Goal: Information Seeking & Learning: Learn about a topic

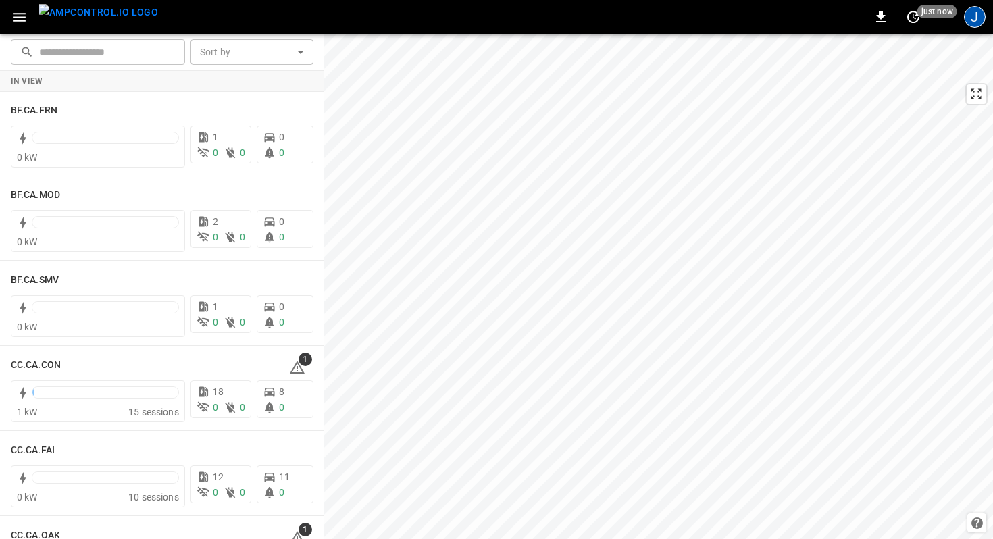
click at [974, 20] on div "J" at bounding box center [975, 17] width 22 height 22
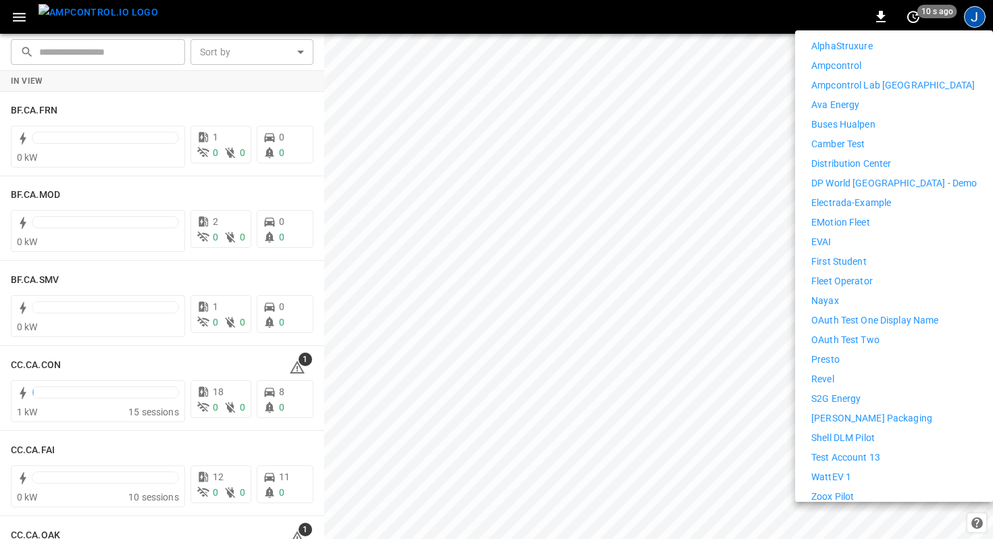
scroll to position [270, 0]
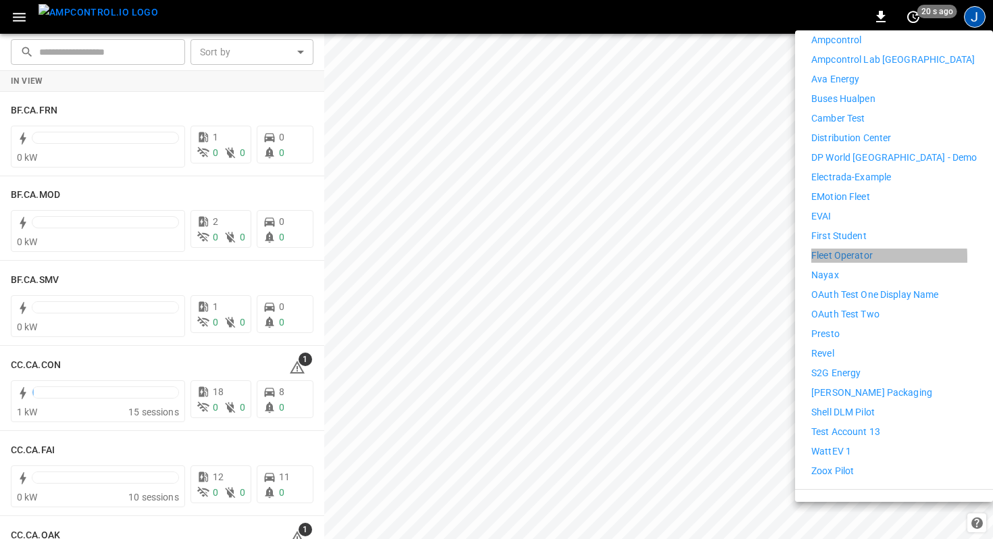
click at [837, 249] on p "Fleet Operator" at bounding box center [843, 256] width 62 height 14
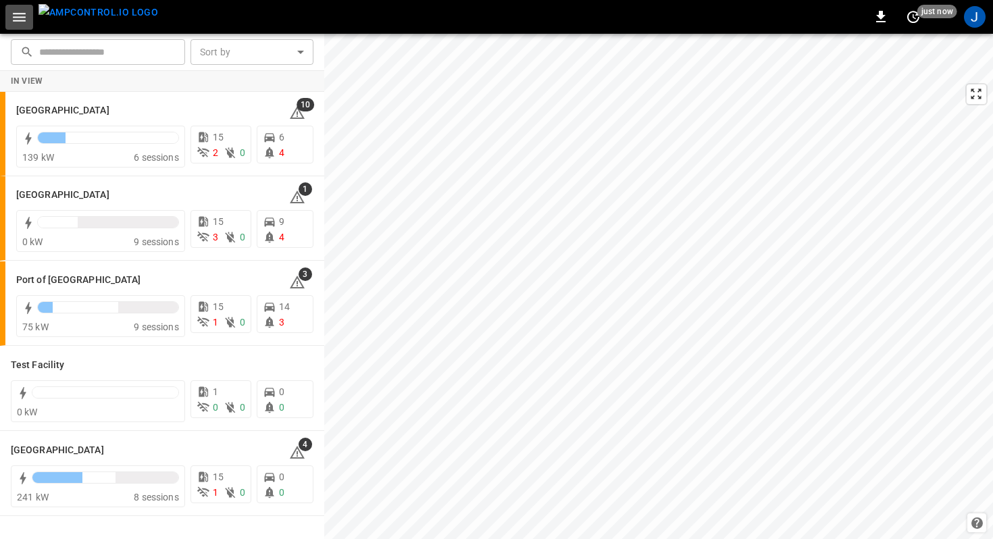
click at [22, 20] on icon "button" at bounding box center [19, 17] width 13 height 9
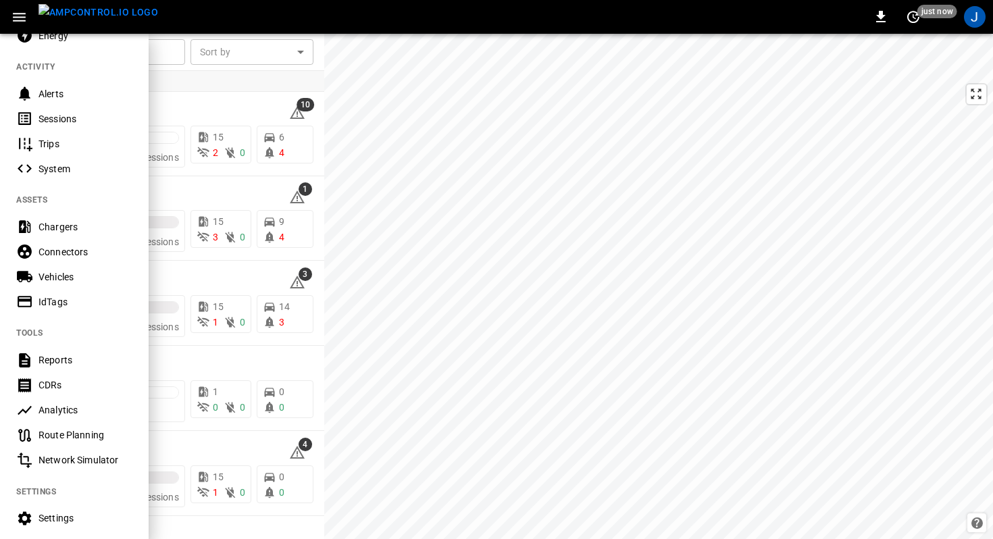
scroll to position [191, 0]
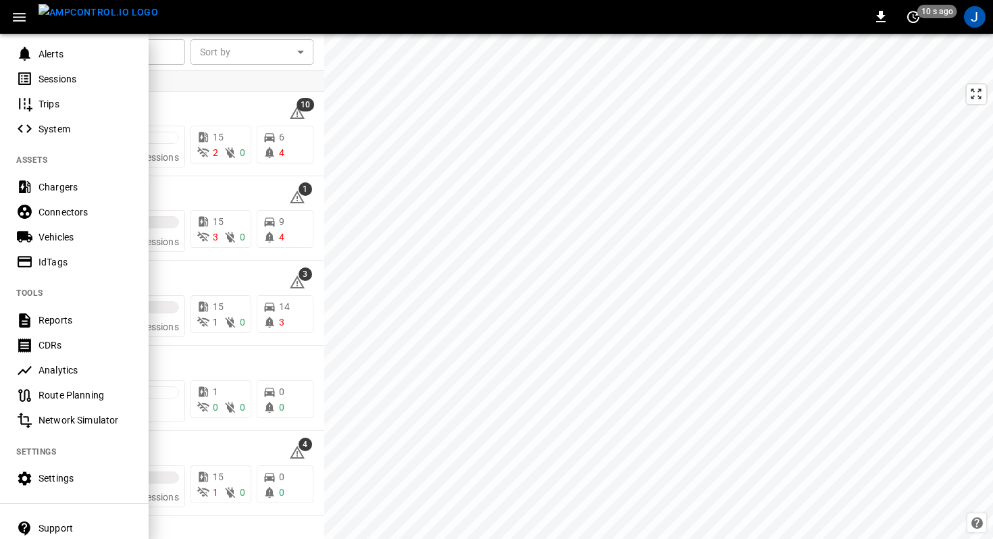
click at [68, 374] on div "Analytics" at bounding box center [86, 371] width 94 height 14
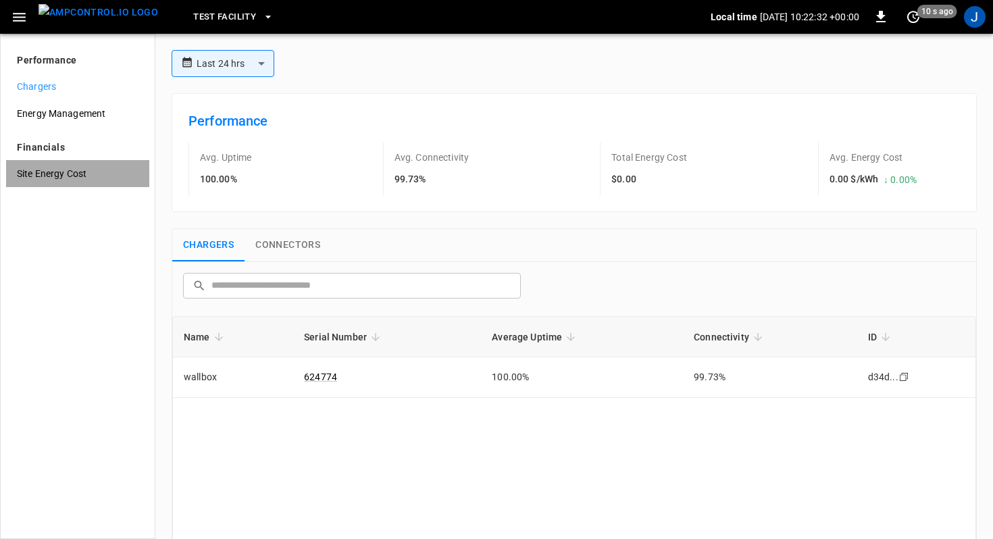
click at [72, 180] on span "Site Energy Cost" at bounding box center [78, 174] width 122 height 14
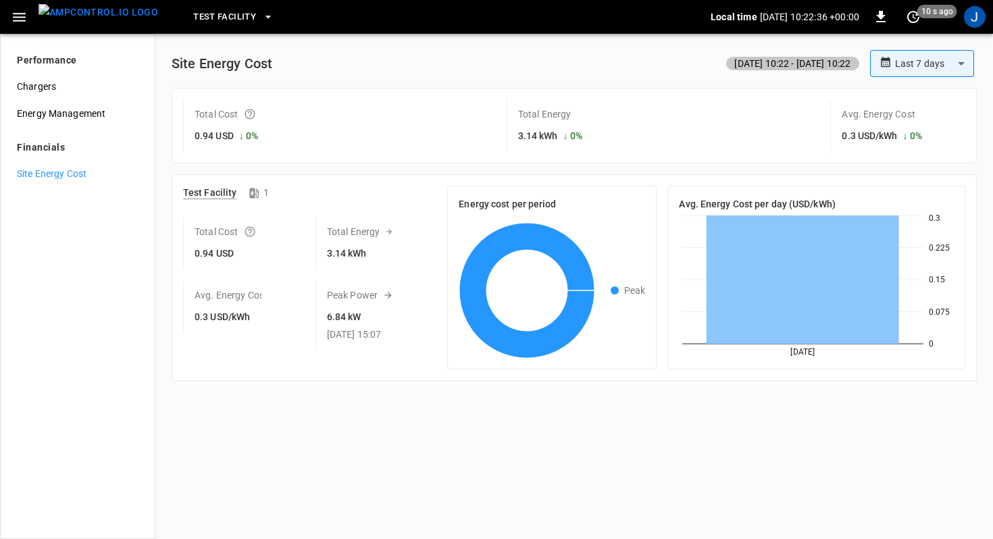
click at [193, 20] on span "Test Facility" at bounding box center [224, 17] width 63 height 16
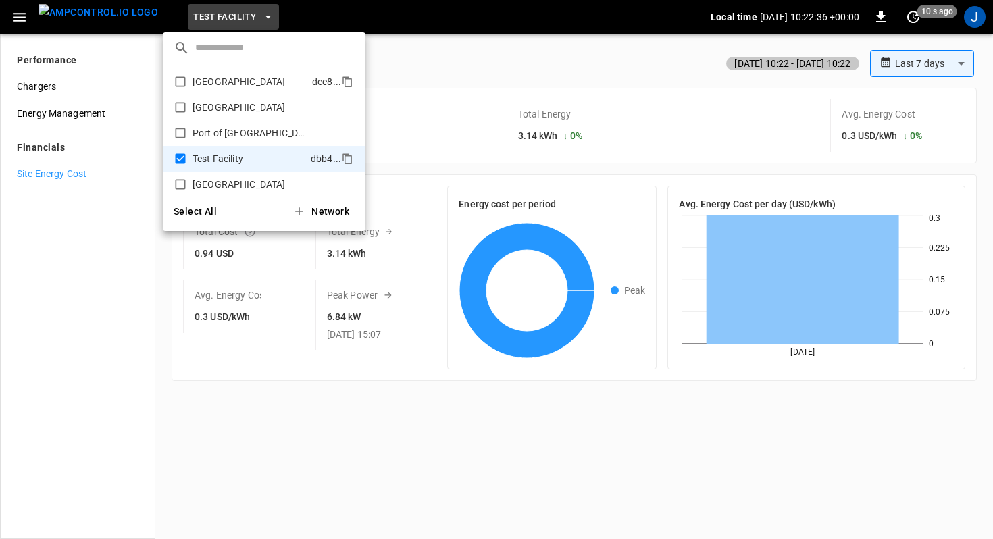
scroll to position [11, 0]
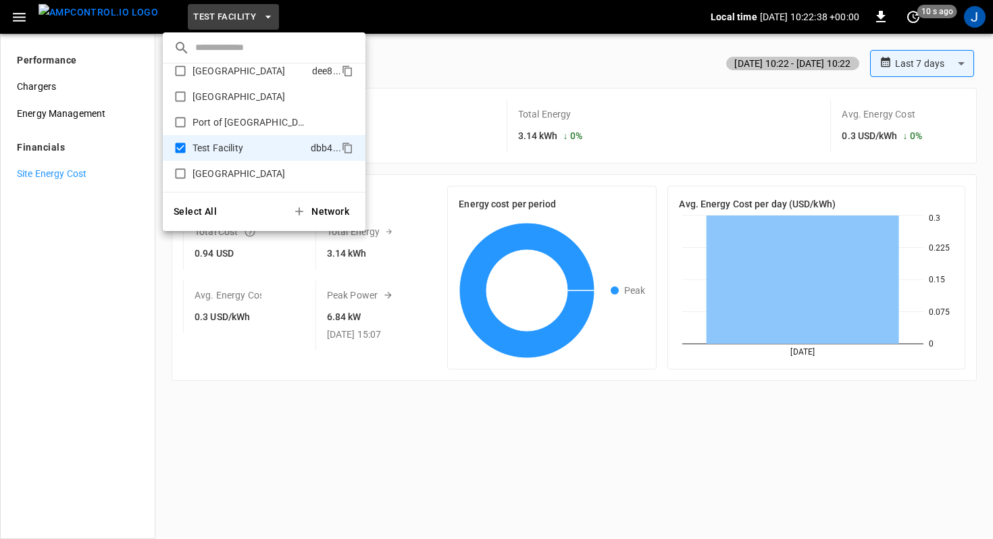
click at [232, 74] on p "[GEOGRAPHIC_DATA]" at bounding box center [250, 71] width 114 height 14
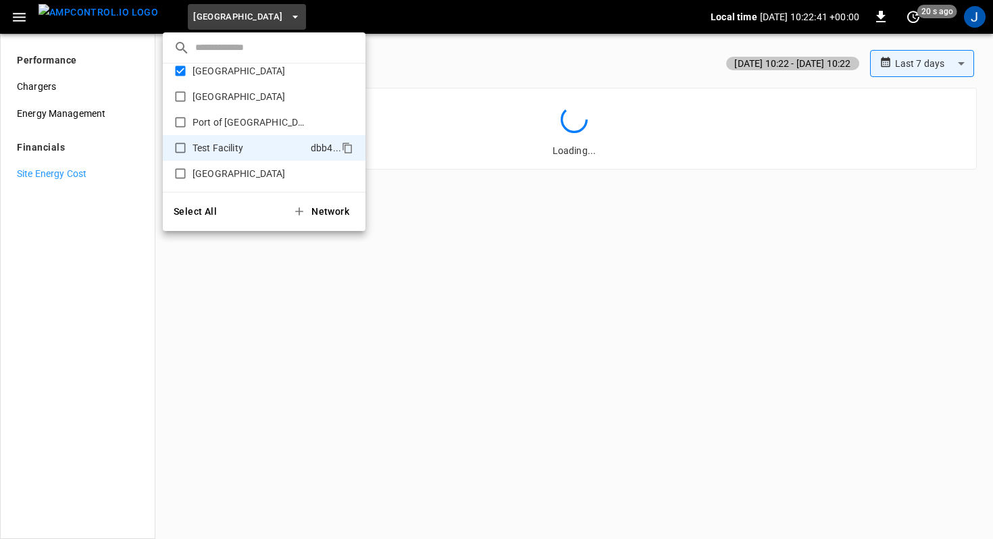
click at [206, 319] on div at bounding box center [496, 269] width 993 height 539
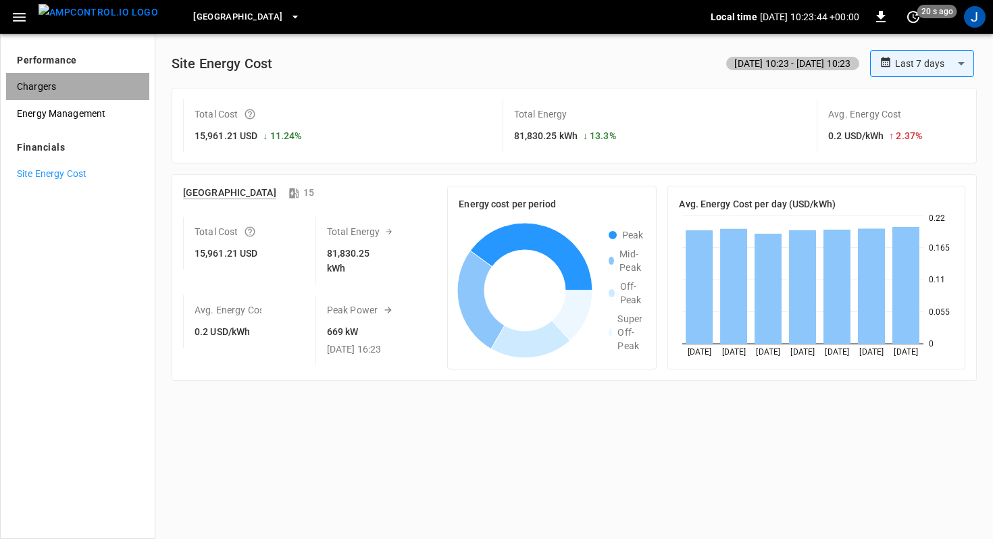
click at [85, 89] on span "Chargers" at bounding box center [78, 87] width 122 height 14
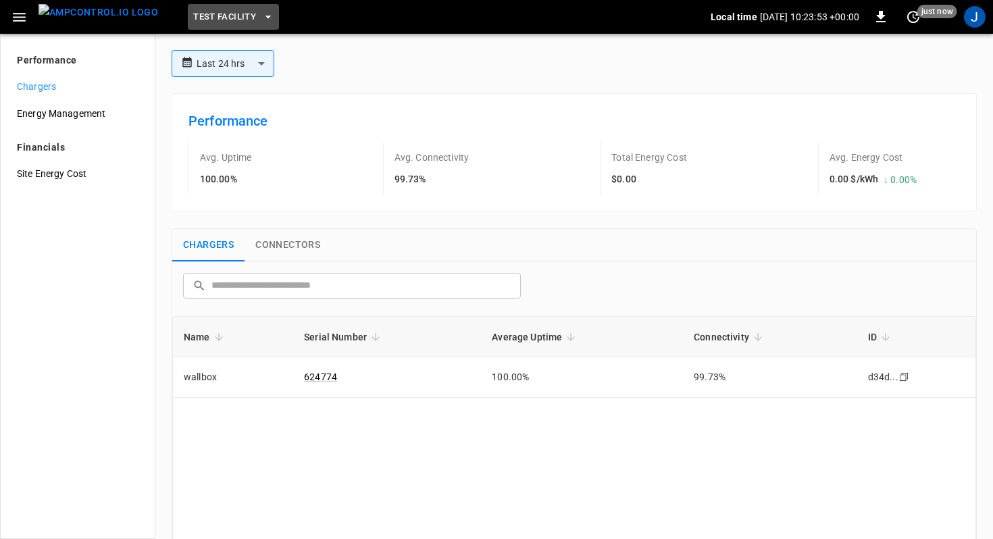
click at [197, 23] on span "Test Facility" at bounding box center [224, 17] width 63 height 16
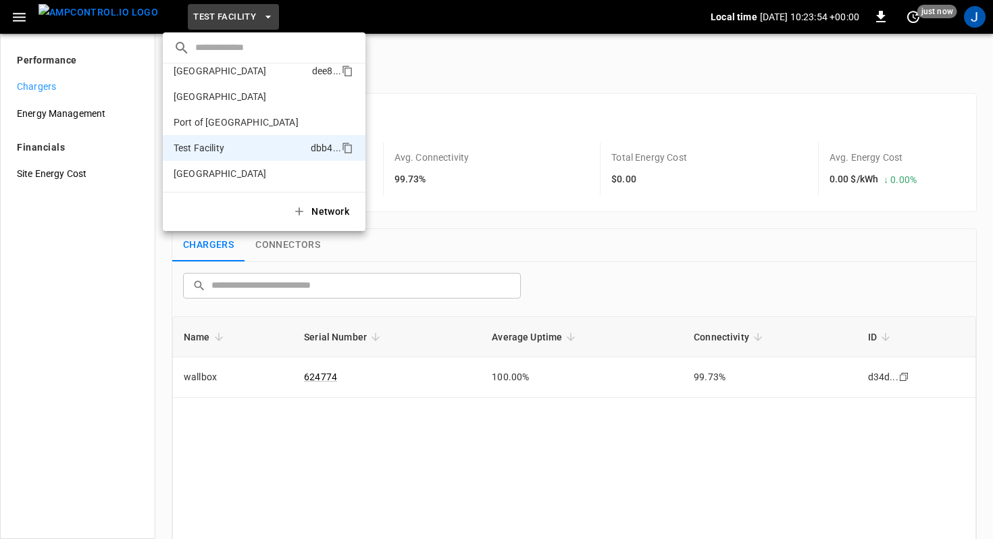
click at [201, 76] on p "[GEOGRAPHIC_DATA]" at bounding box center [240, 71] width 133 height 14
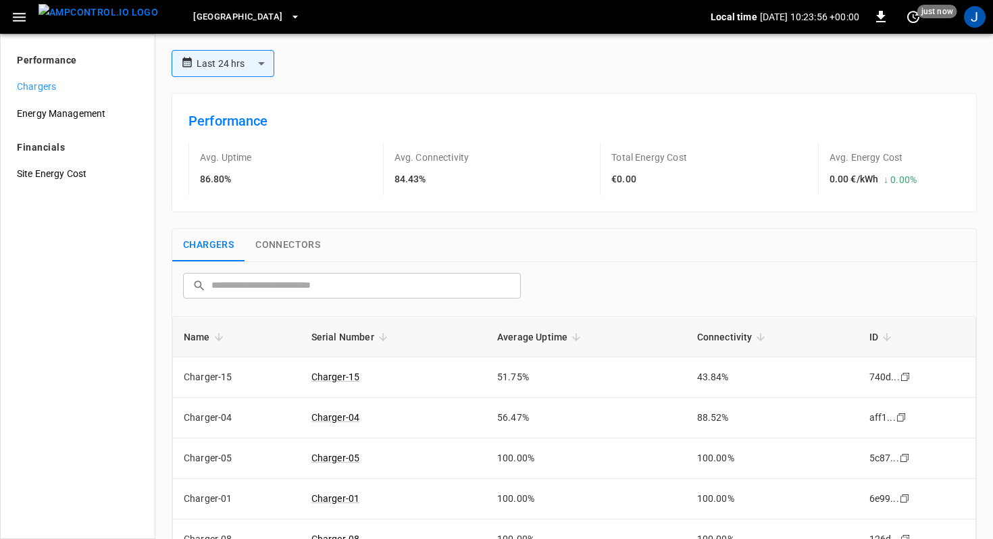
click at [671, 64] on div "**********" at bounding box center [574, 63] width 816 height 27
click at [975, 28] on div "J" at bounding box center [975, 17] width 26 height 26
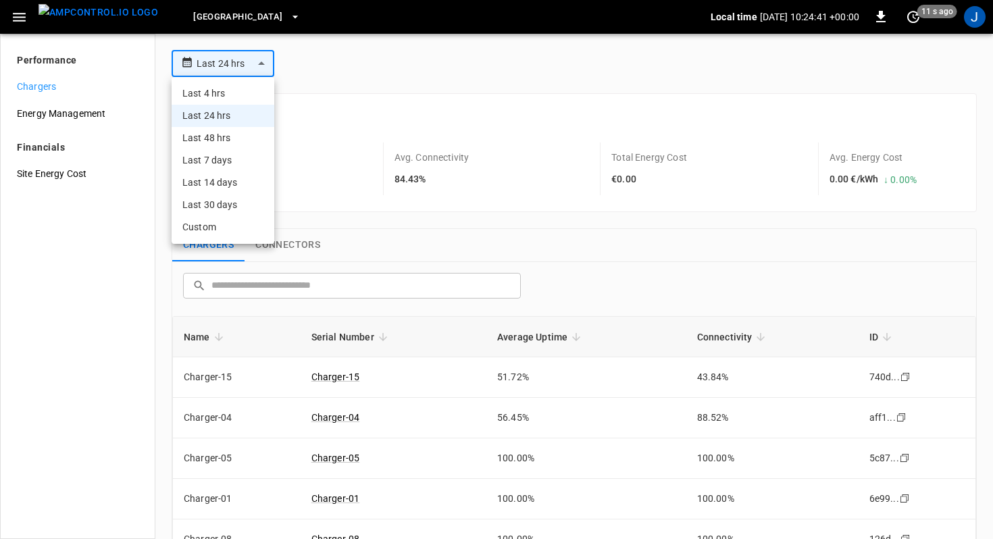
click at [267, 64] on body "**********" at bounding box center [496, 269] width 993 height 539
click at [240, 156] on li "Last 7 days" at bounding box center [223, 160] width 103 height 22
type input "**********"
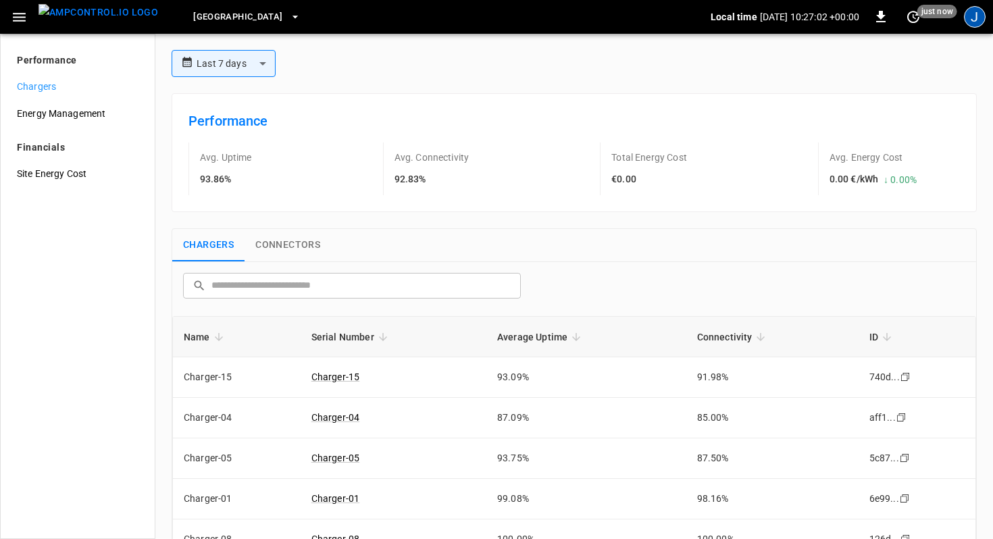
click at [973, 27] on div "J" at bounding box center [975, 17] width 22 height 22
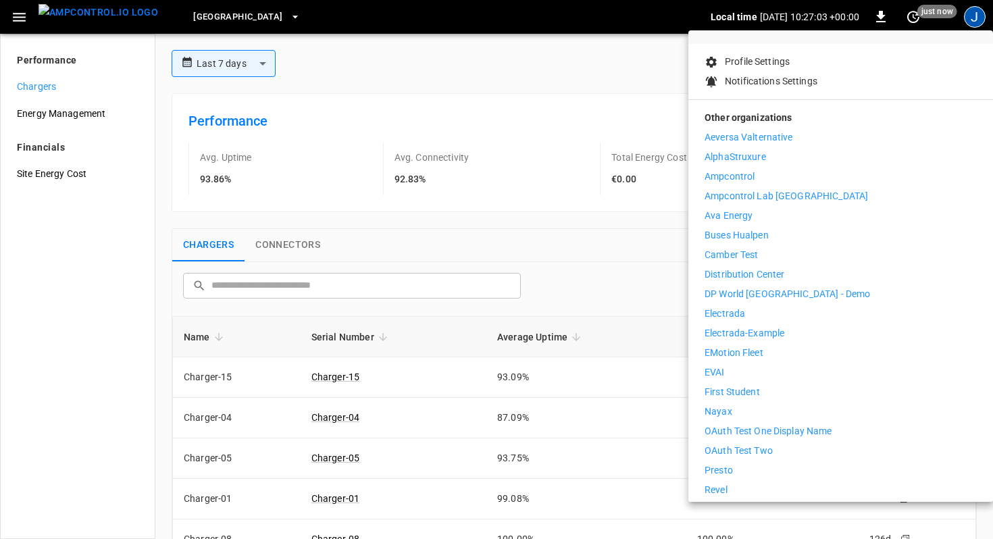
scroll to position [270, 0]
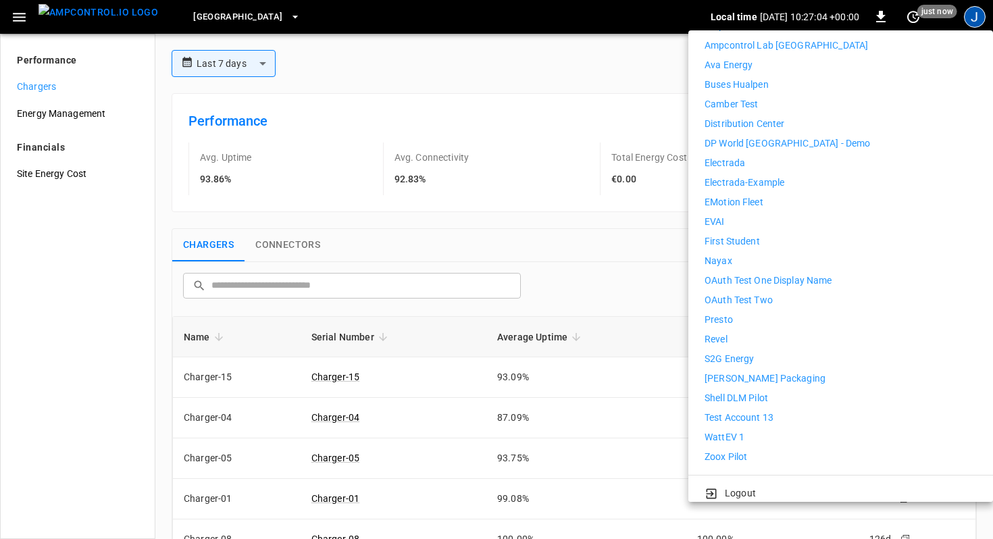
click at [741, 490] on p "Logout" at bounding box center [740, 494] width 31 height 14
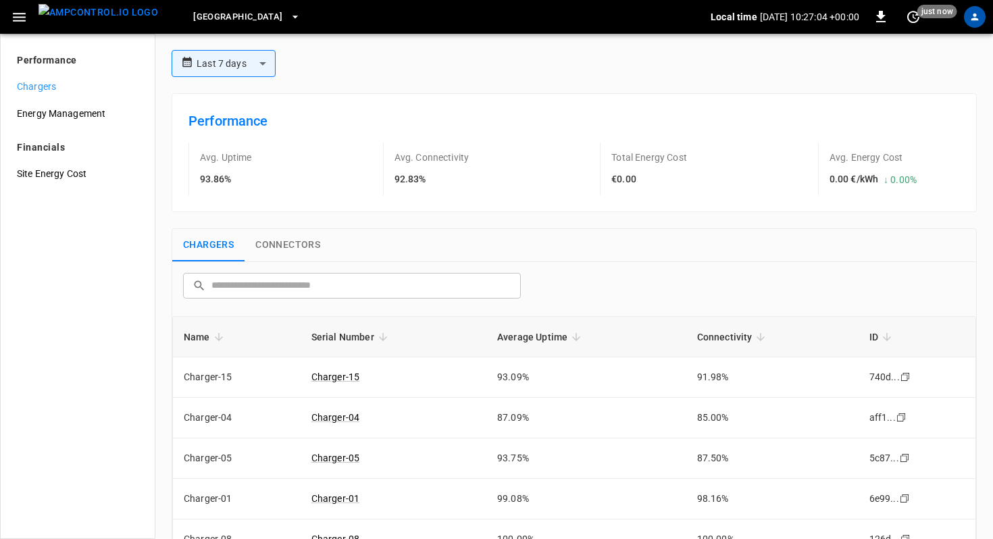
scroll to position [0, 0]
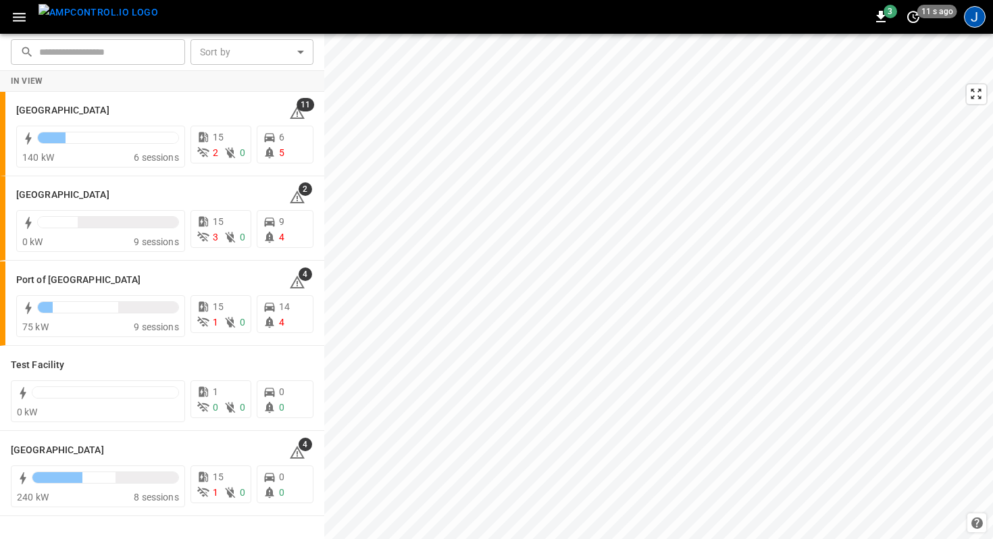
click at [968, 19] on div "J" at bounding box center [975, 17] width 22 height 22
